Goal: Find specific page/section: Find specific page/section

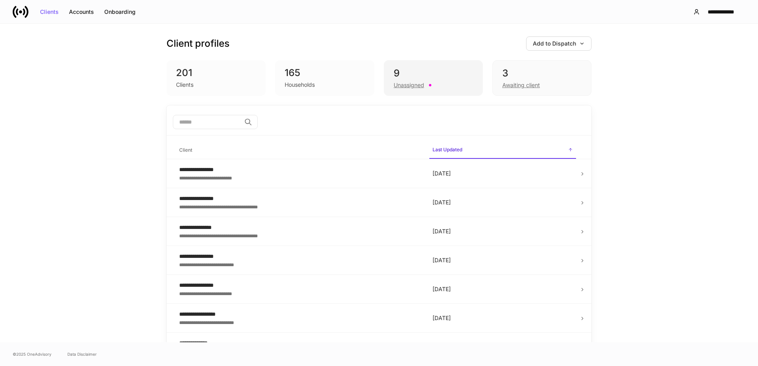
click at [417, 67] on div "9" at bounding box center [433, 73] width 79 height 13
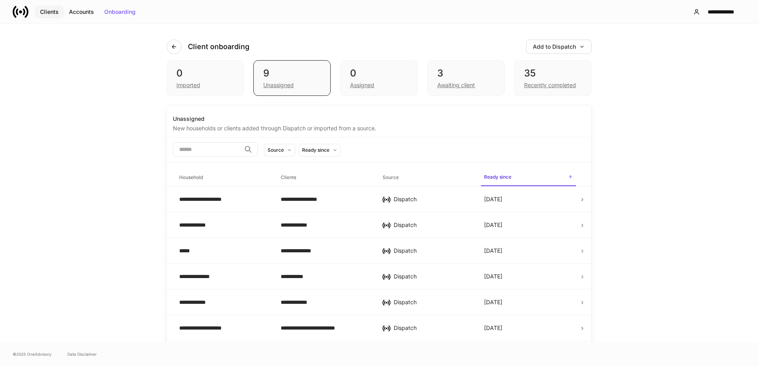
click at [50, 13] on div "Clients" at bounding box center [49, 12] width 19 height 6
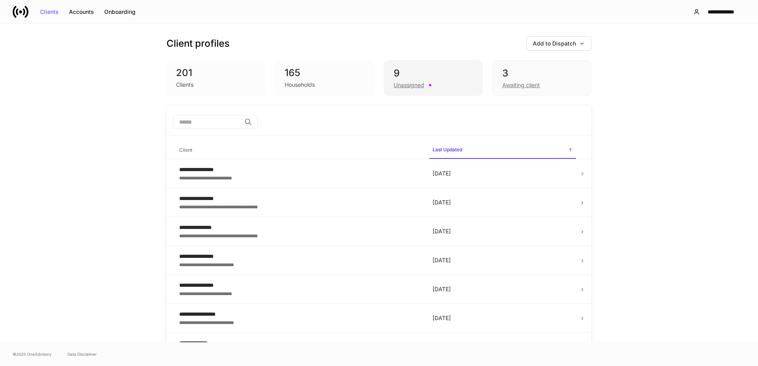
click at [424, 74] on div "9" at bounding box center [433, 73] width 79 height 13
